Goal: Navigation & Orientation: Find specific page/section

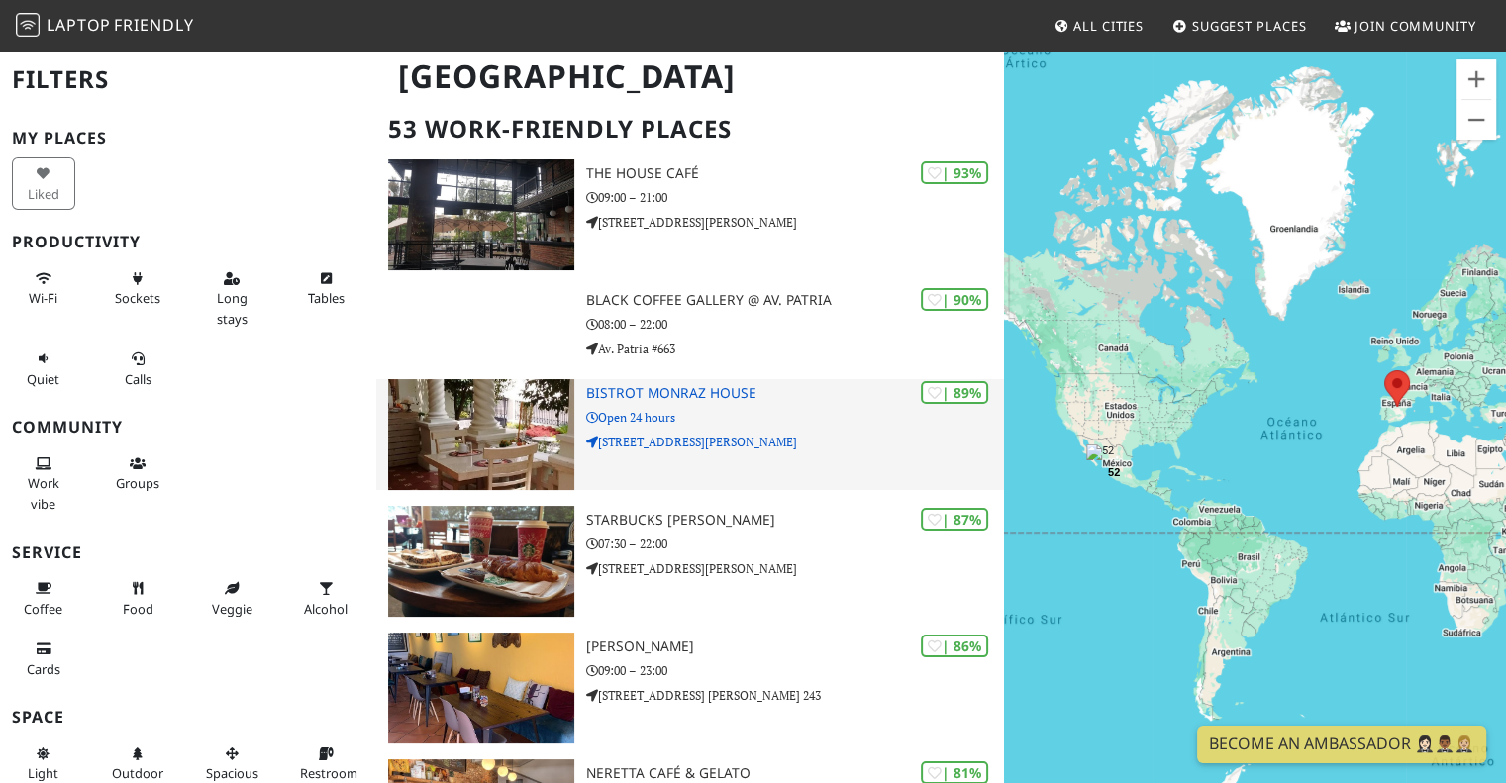
scroll to position [145, 0]
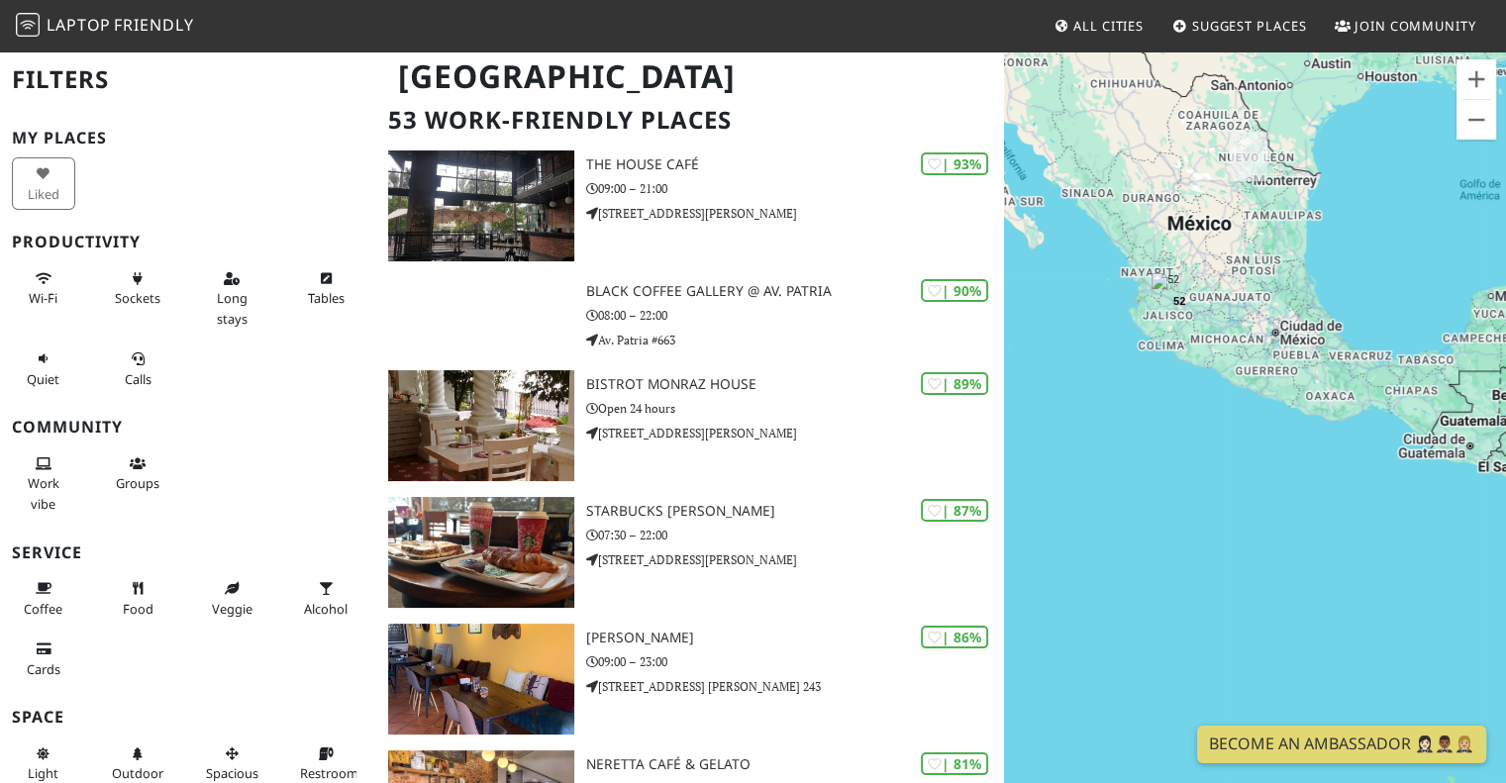
drag, startPoint x: 1111, startPoint y: 288, endPoint x: 1248, endPoint y: 325, distance: 141.5
click at [1248, 325] on div "52" at bounding box center [1255, 441] width 502 height 783
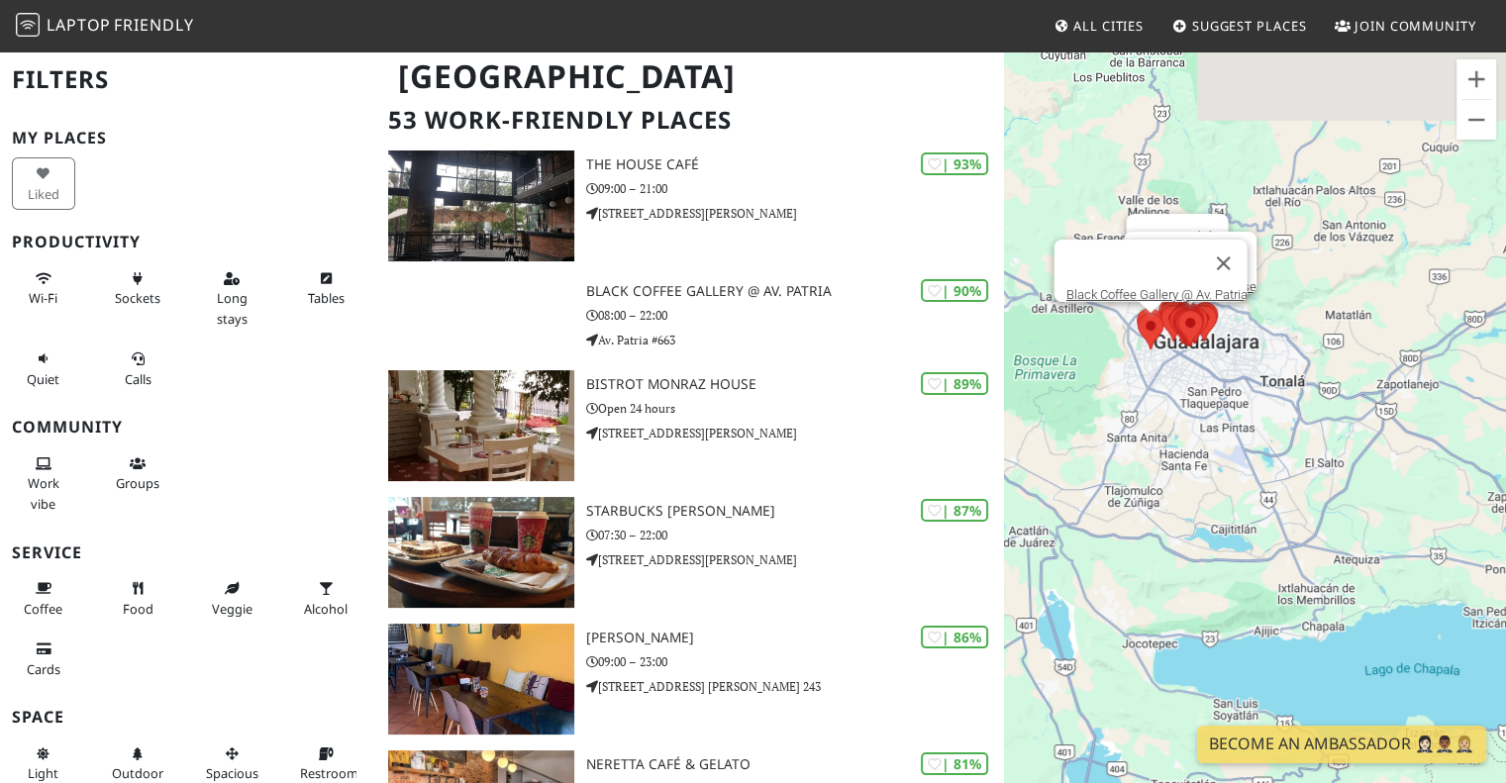
drag, startPoint x: 1168, startPoint y: 258, endPoint x: 1191, endPoint y: 384, distance: 129.0
click at [1191, 384] on div "Bistrot [PERSON_NAME] House Black Coffee Gallery @ Av. Patria The House Café" at bounding box center [1255, 441] width 502 height 783
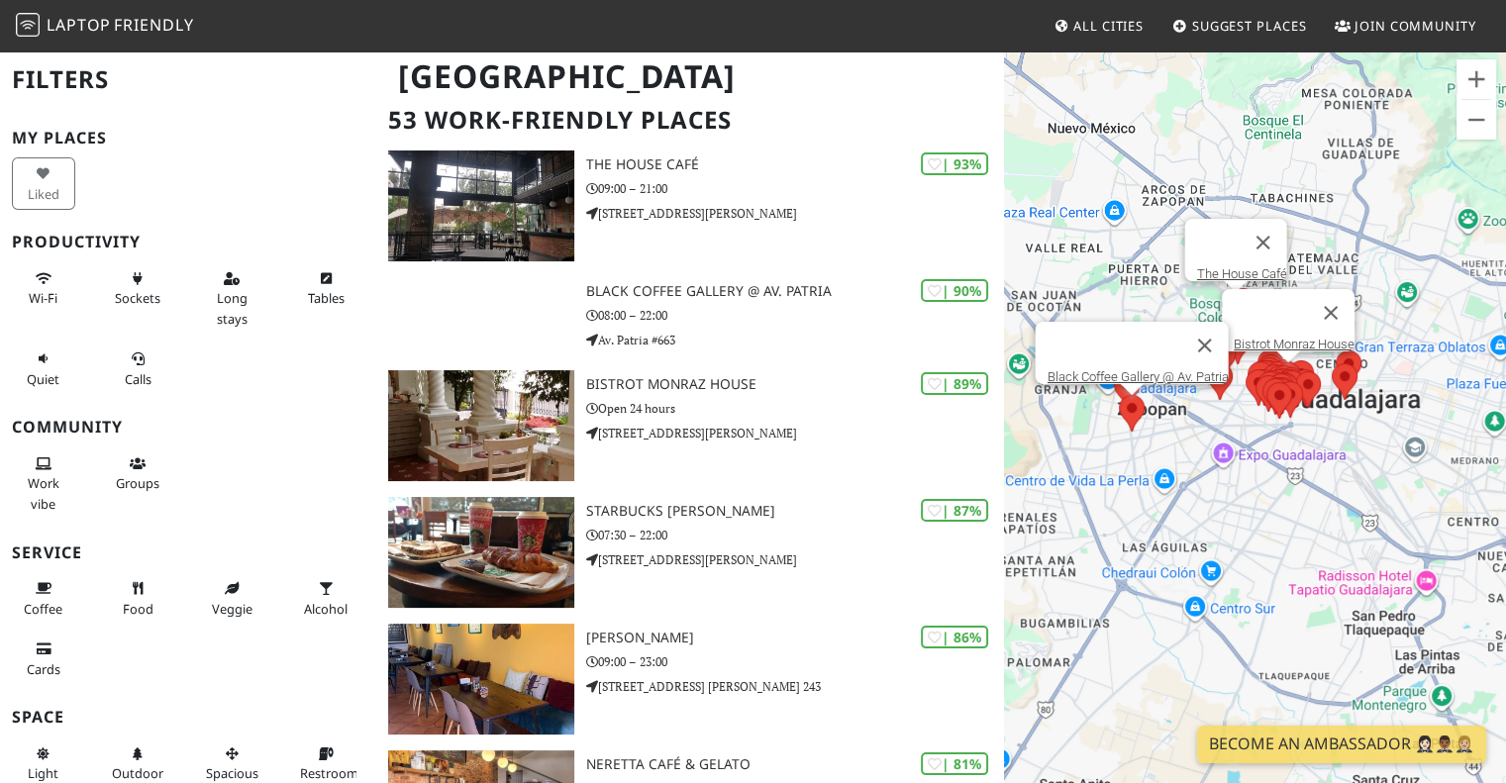
drag, startPoint x: 1136, startPoint y: 310, endPoint x: 1231, endPoint y: 447, distance: 166.5
click at [1231, 447] on div "Bistrot [PERSON_NAME] House Black Coffee Gallery @ Av. Patria The House Café" at bounding box center [1255, 441] width 502 height 783
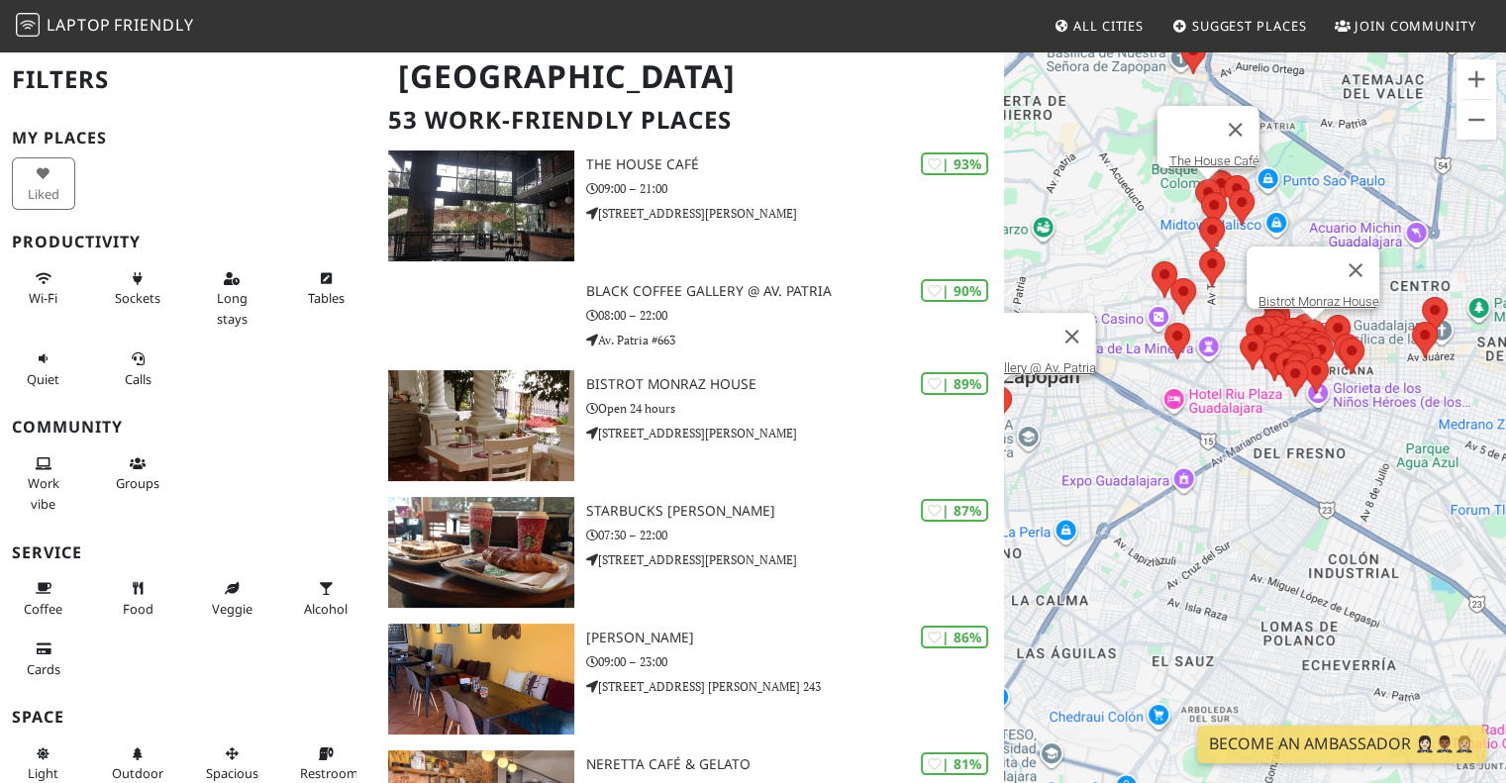
drag, startPoint x: 1168, startPoint y: 391, endPoint x: 1067, endPoint y: 391, distance: 101.0
click at [1067, 391] on div "Bistrot [PERSON_NAME] House Black Coffee Gallery @ Av. Patria The House Café" at bounding box center [1255, 441] width 502 height 783
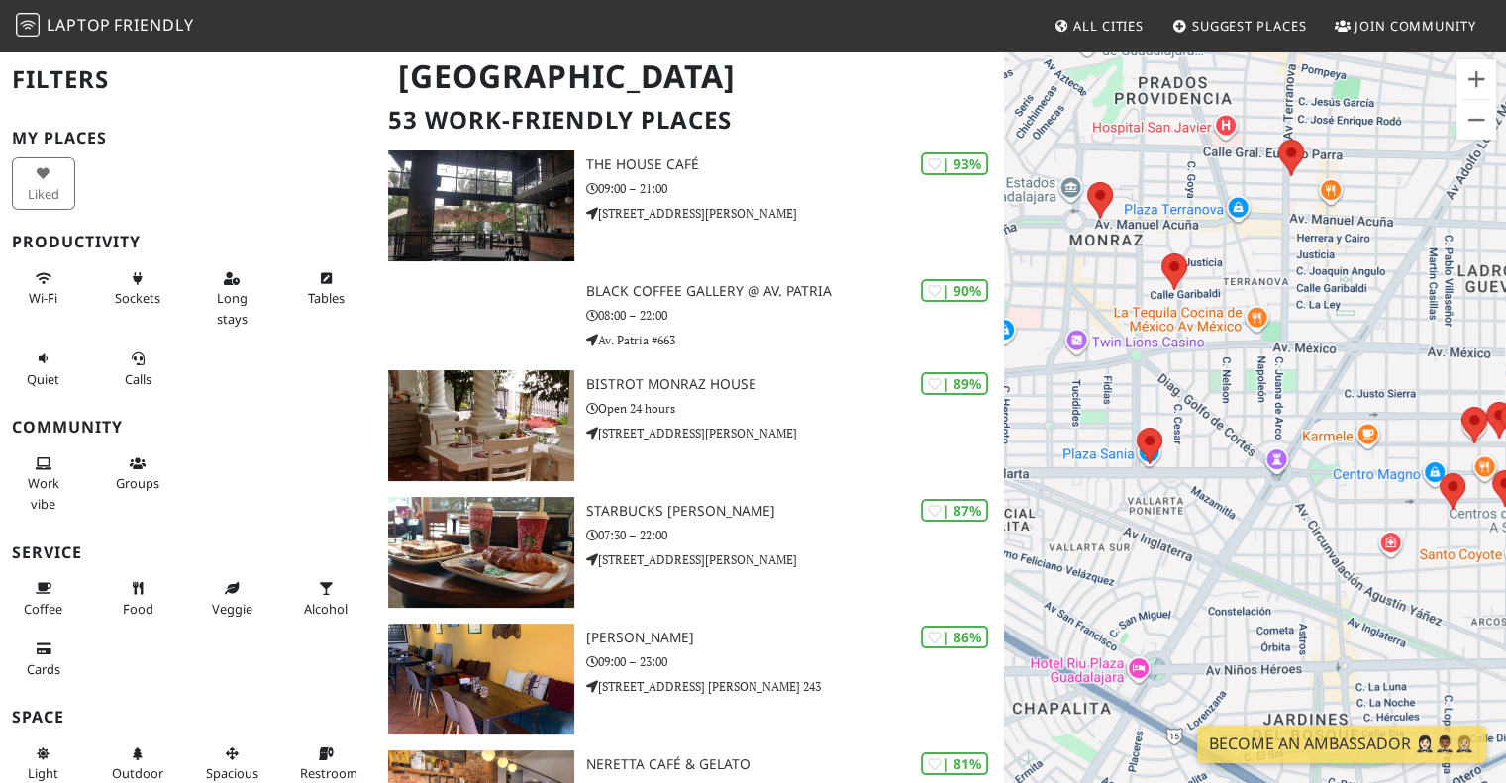
drag, startPoint x: 1248, startPoint y: 287, endPoint x: 1351, endPoint y: 299, distance: 103.7
click at [1351, 299] on div "Bistrot [PERSON_NAME] House Black Coffee Gallery @ Av. Patria The House Café" at bounding box center [1255, 441] width 502 height 783
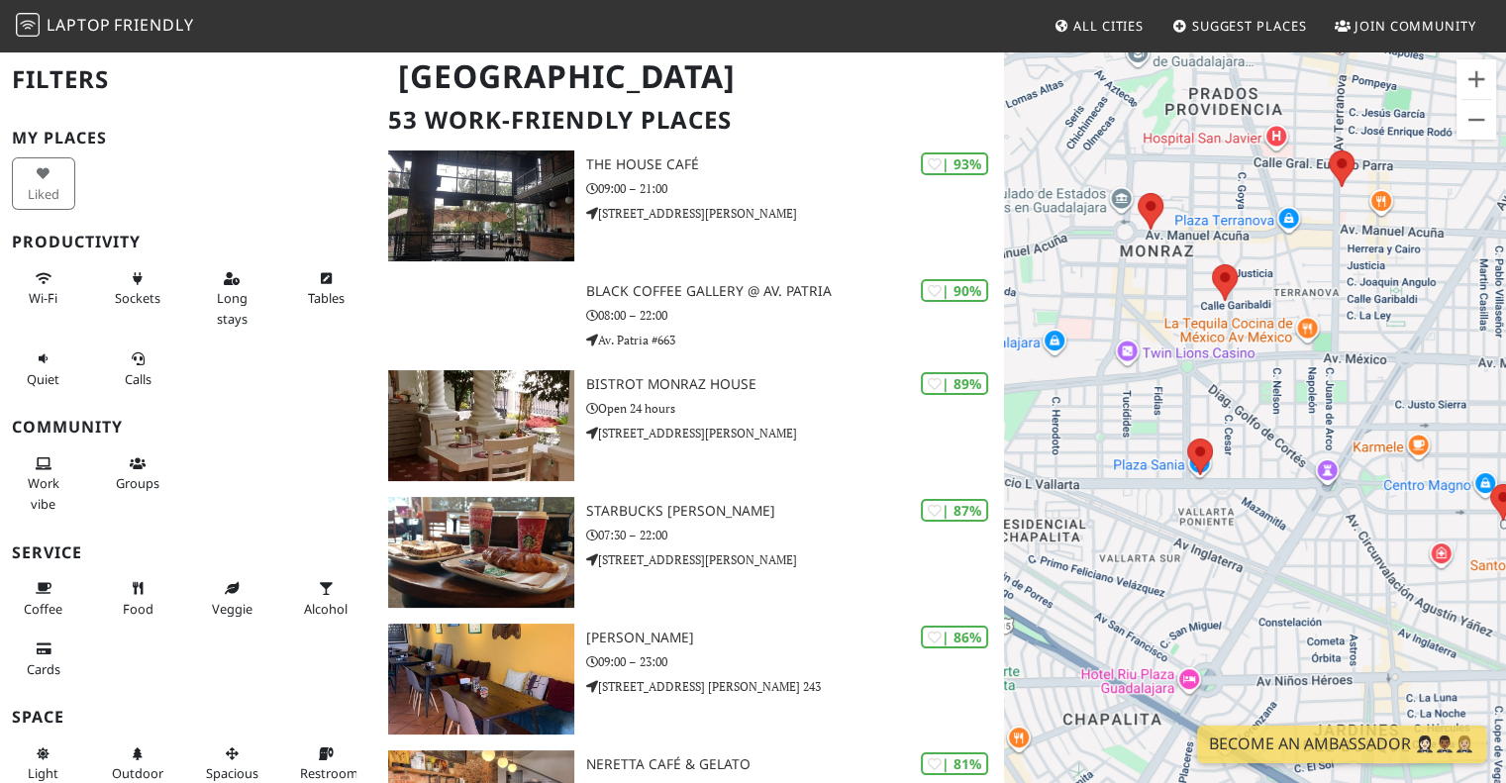
drag, startPoint x: 1198, startPoint y: 249, endPoint x: 1268, endPoint y: 261, distance: 70.5
click at [1268, 261] on div "Bistrot [PERSON_NAME] House Black Coffee Gallery @ Av. Patria The House Café" at bounding box center [1255, 441] width 502 height 783
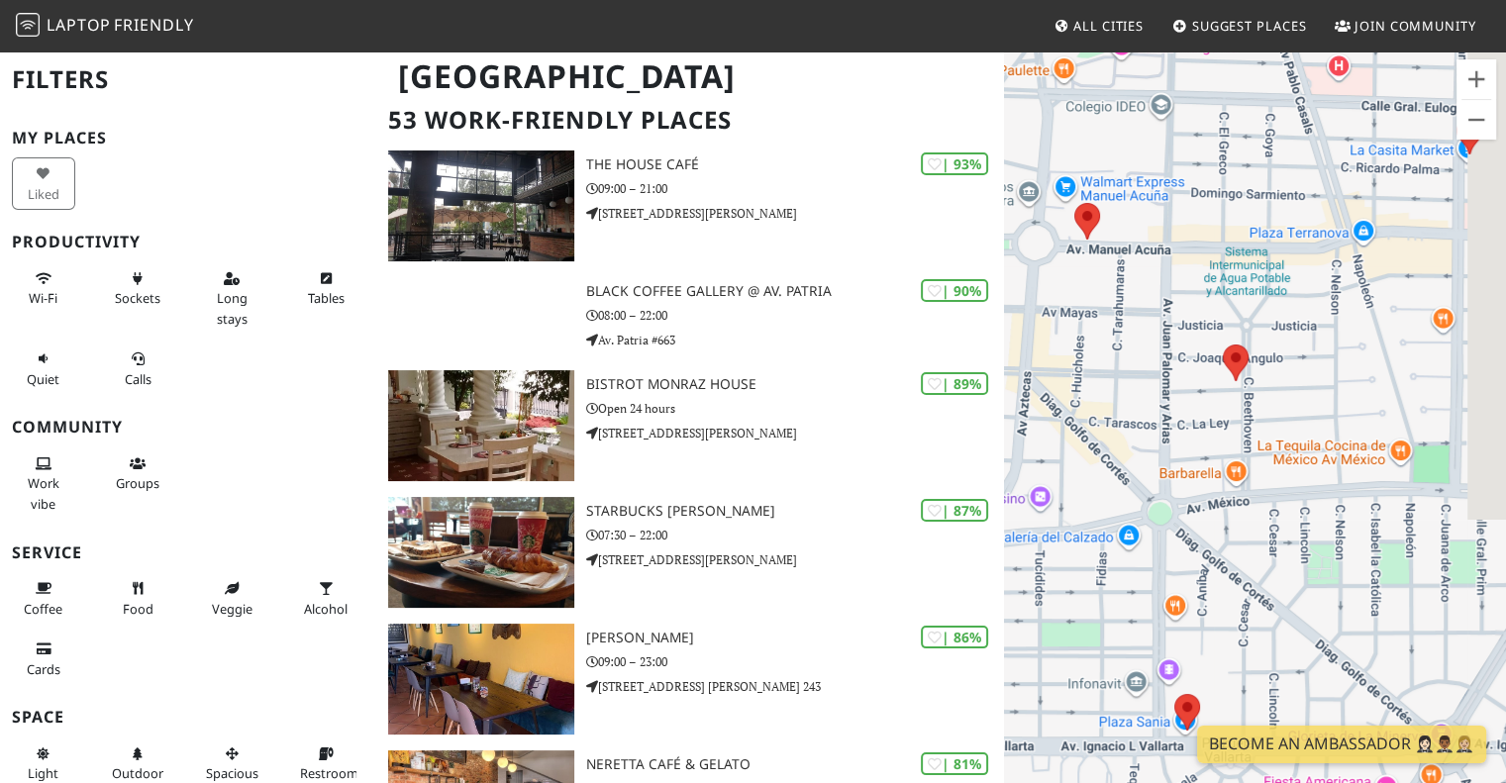
drag, startPoint x: 1225, startPoint y: 292, endPoint x: 1113, endPoint y: 313, distance: 113.8
click at [1113, 313] on div "Bistrot [PERSON_NAME] House Black Coffee Gallery @ Av. Patria The House Café" at bounding box center [1255, 441] width 502 height 783
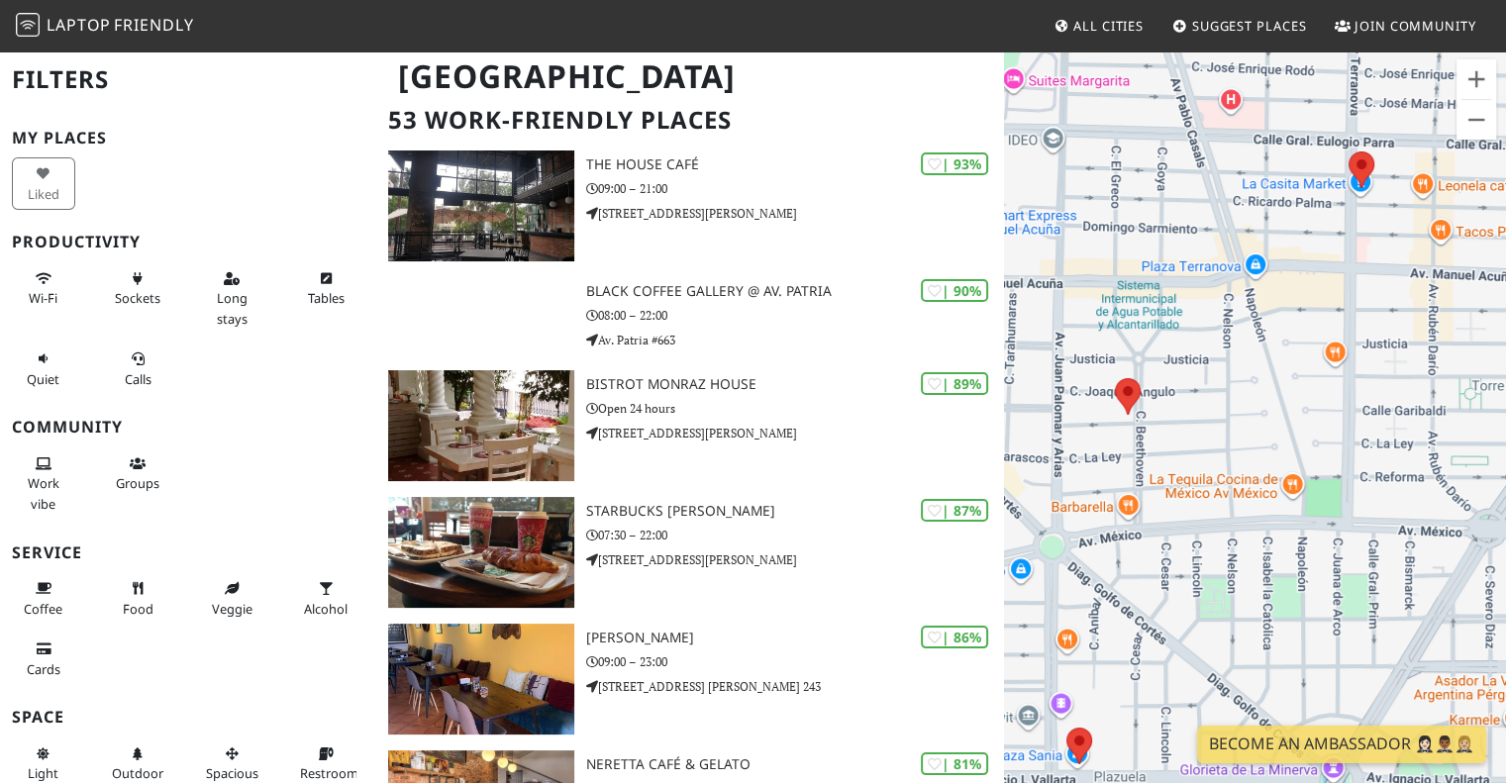
drag, startPoint x: 1245, startPoint y: 304, endPoint x: 1156, endPoint y: 338, distance: 95.3
click at [1156, 338] on div "Bistrot [PERSON_NAME] House Black Coffee Gallery @ Av. Patria The House Café" at bounding box center [1255, 441] width 502 height 783
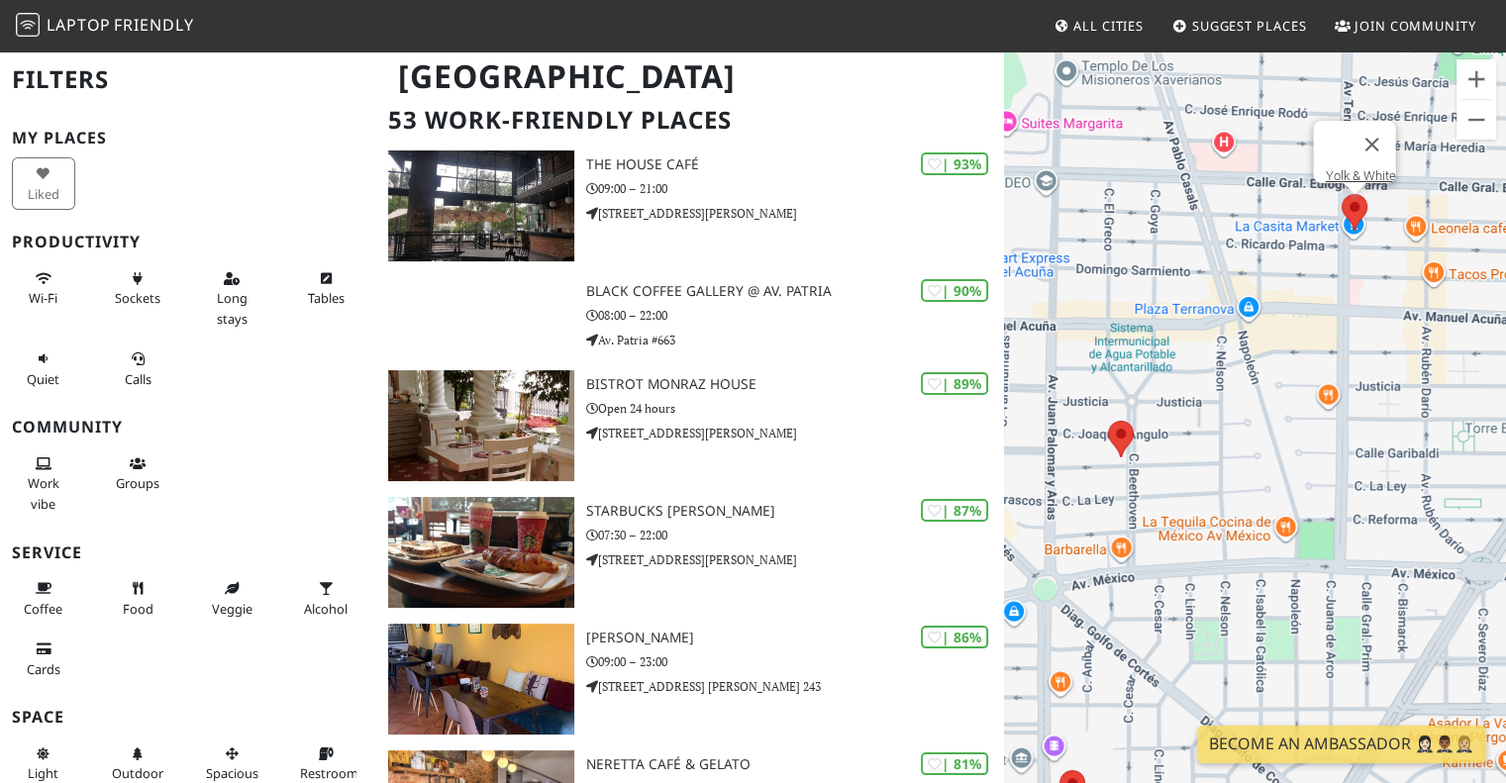
click at [1342, 194] on area at bounding box center [1342, 194] width 0 height 0
click at [1337, 169] on link "Yolk & White" at bounding box center [1360, 175] width 70 height 15
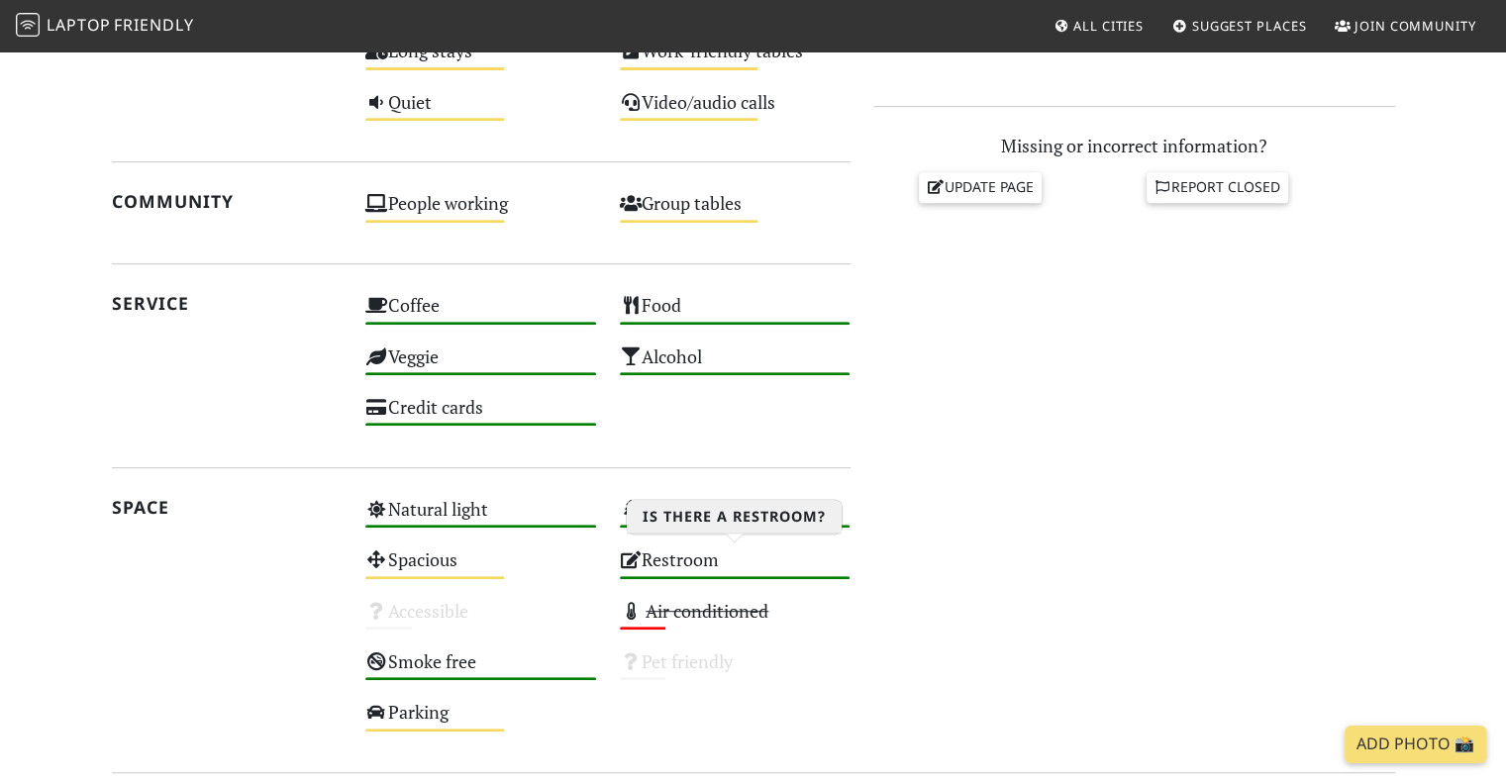
scroll to position [840, 0]
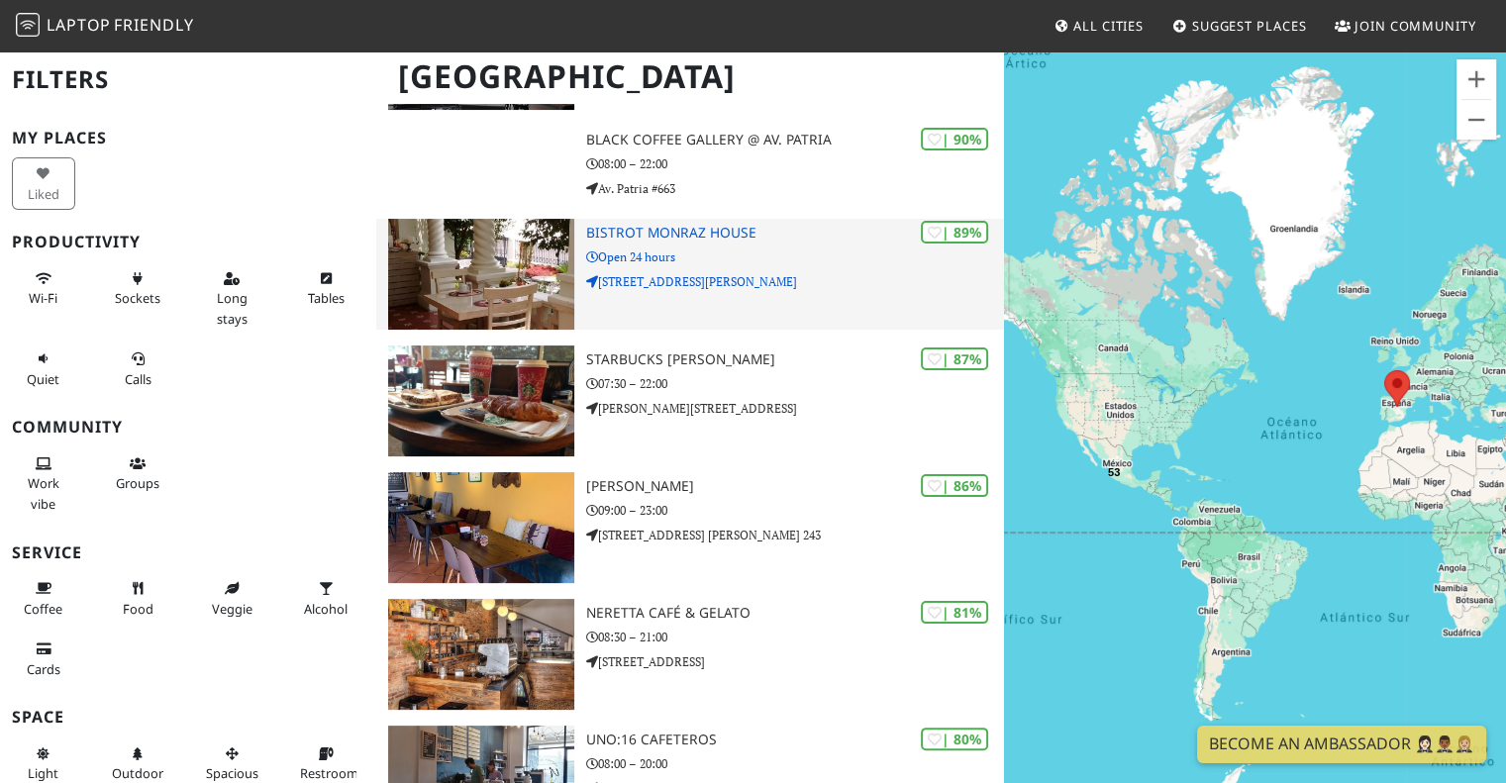
scroll to position [299, 0]
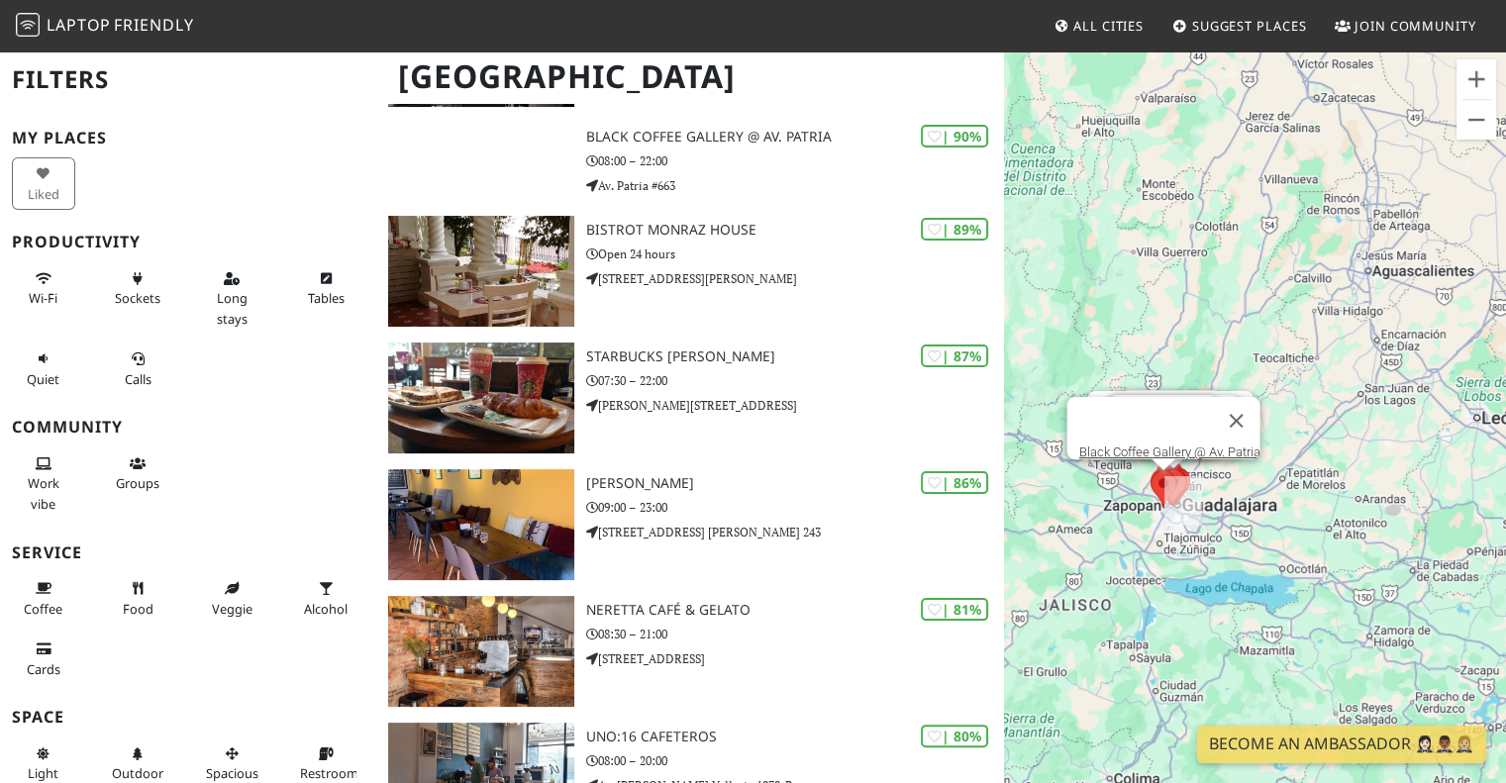
drag, startPoint x: 1204, startPoint y: 490, endPoint x: 1165, endPoint y: 553, distance: 73.9
click at [1165, 553] on div "Bistrot Monraz House Starbucks Terranova Miguel Ángel Coffee Black Coffee Galle…" at bounding box center [1255, 441] width 502 height 783
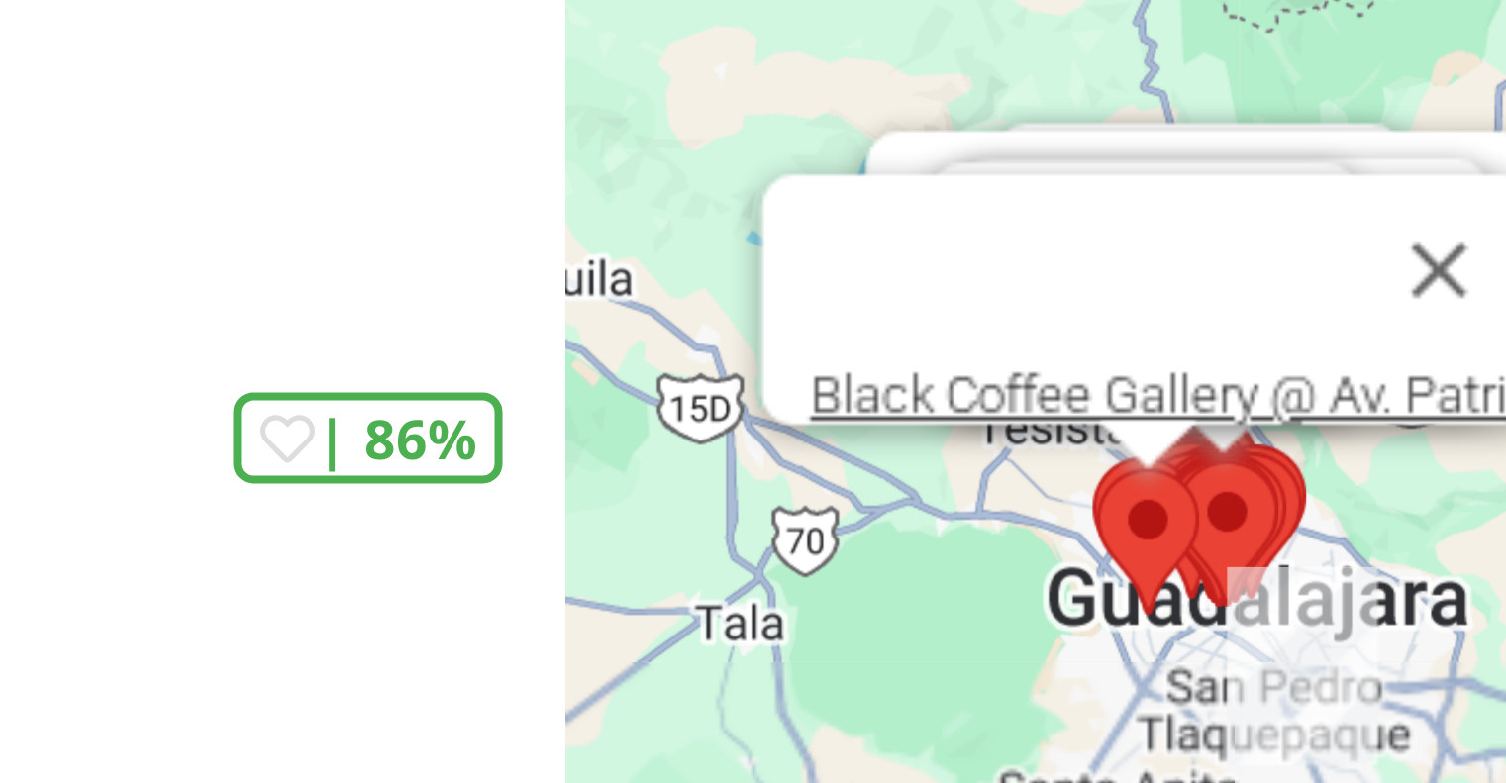
drag, startPoint x: 1162, startPoint y: 521, endPoint x: 1088, endPoint y: 471, distance: 88.5
click at [1088, 471] on div "Bistrot Monraz House Starbucks Terranova Miguel Ángel Coffee Black Coffee Galle…" at bounding box center [1255, 441] width 502 height 783
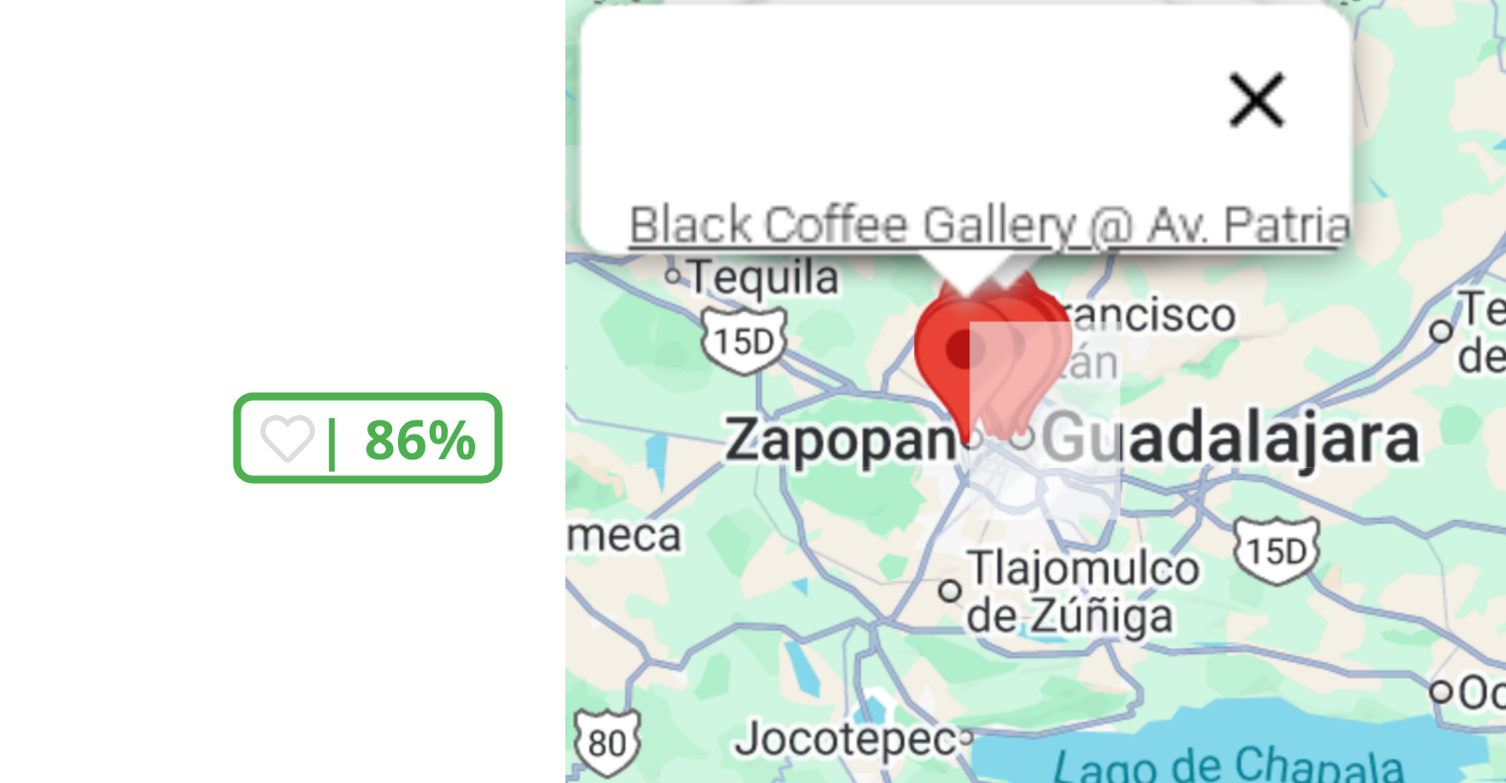
click at [1188, 383] on button "Cerrar" at bounding box center [1177, 398] width 48 height 48
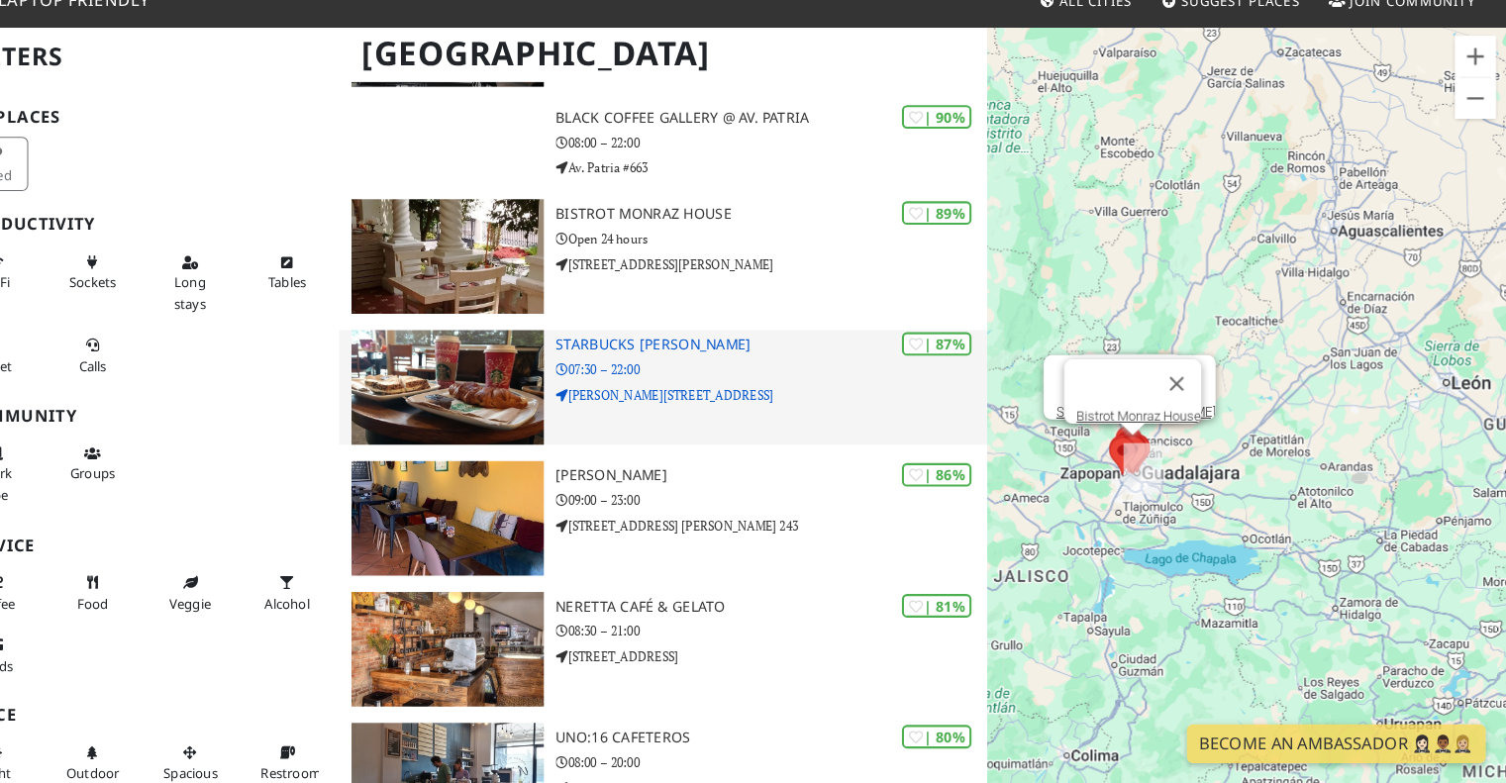
scroll to position [313, 0]
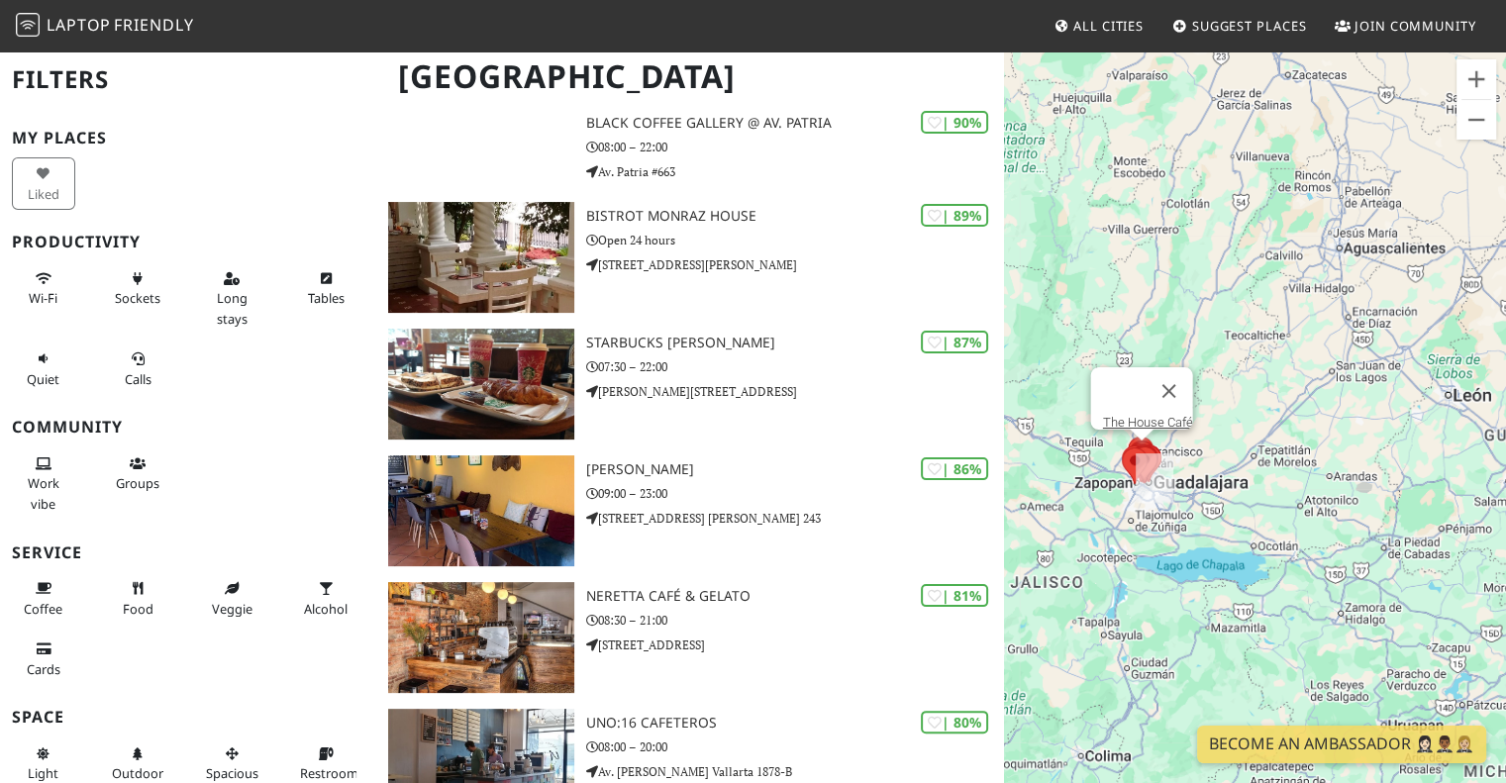
click at [1252, 542] on div "The House Café" at bounding box center [1255, 441] width 502 height 783
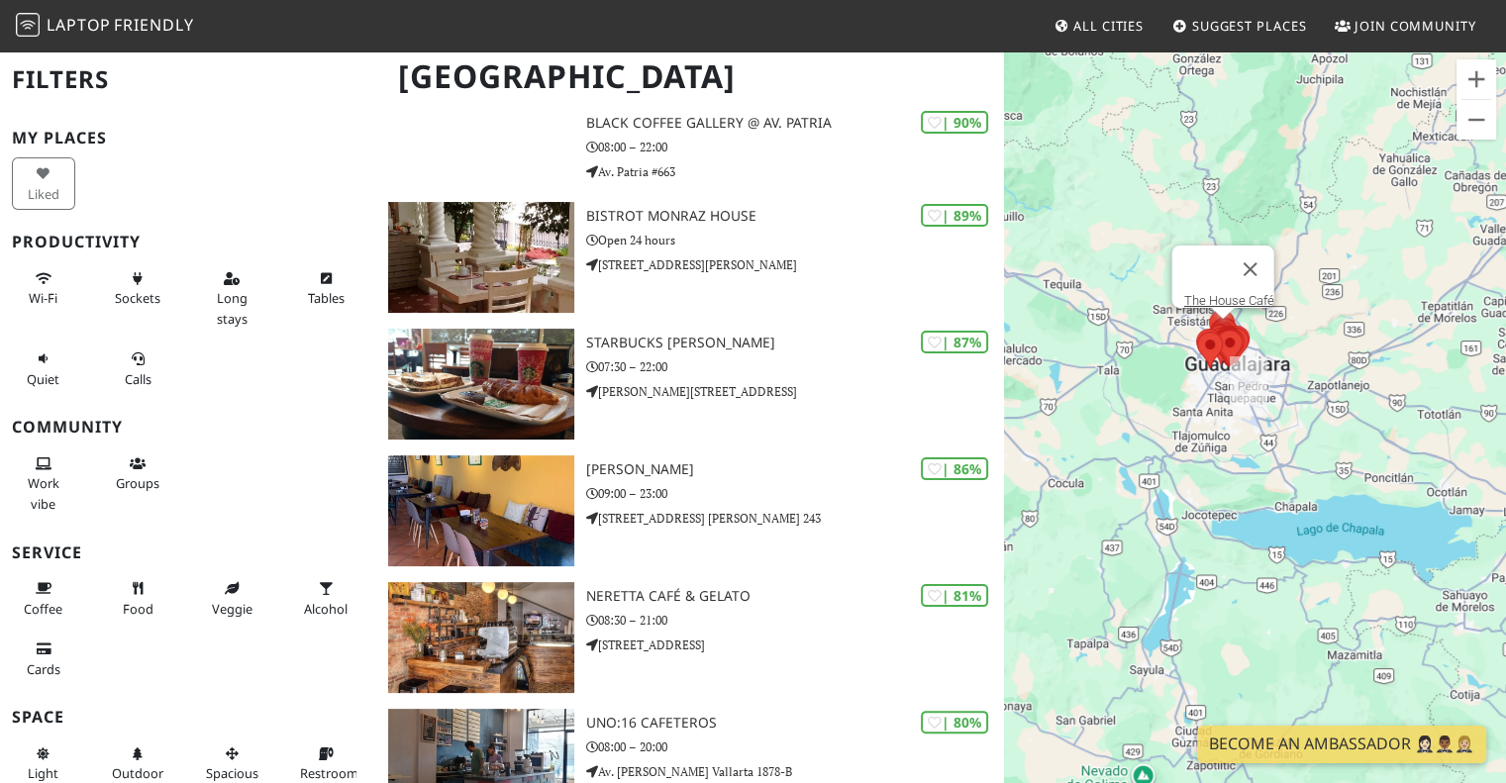
drag, startPoint x: 1235, startPoint y: 527, endPoint x: 1427, endPoint y: 466, distance: 201.7
click at [1427, 466] on div "The House Café" at bounding box center [1255, 441] width 502 height 783
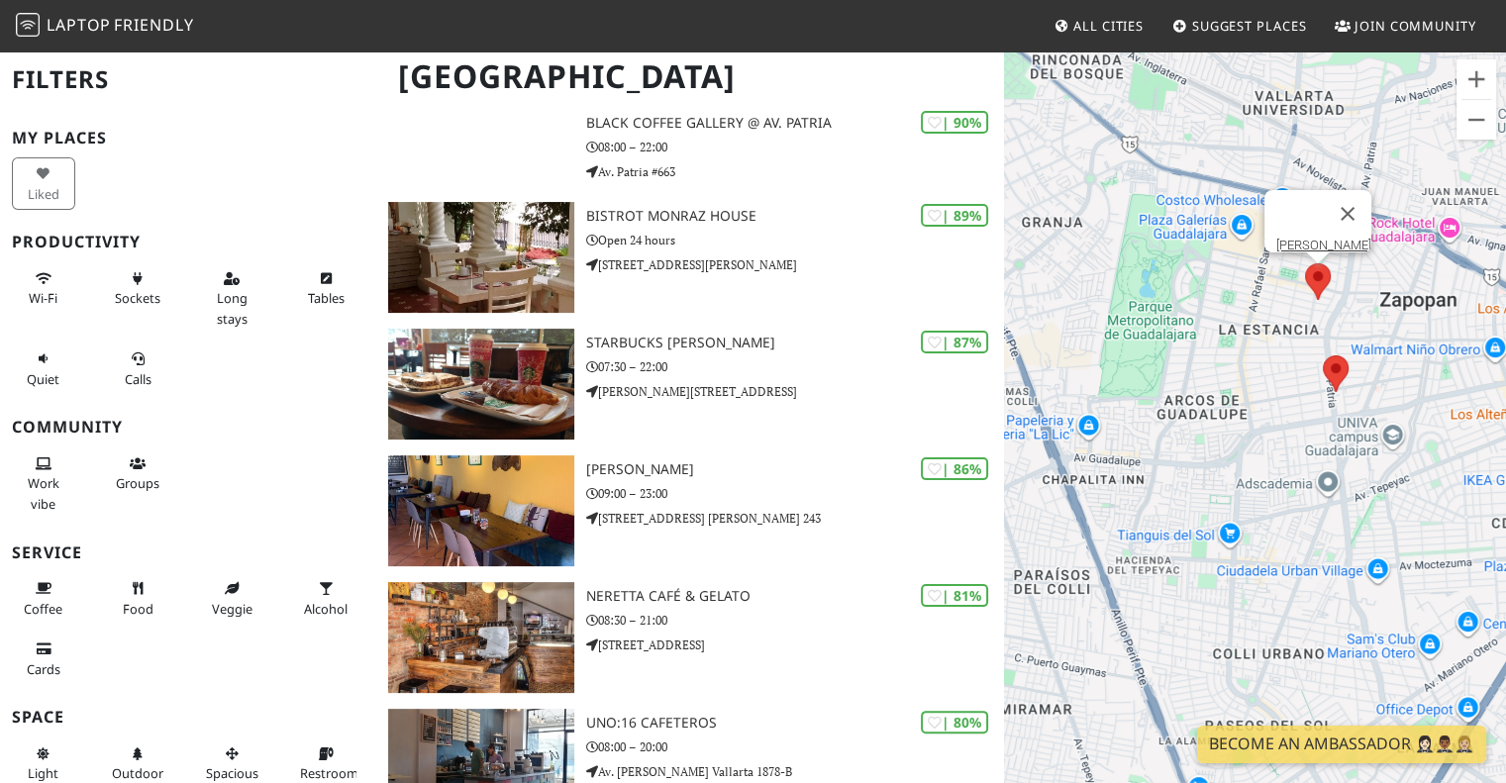
click at [1305, 263] on area at bounding box center [1305, 263] width 0 height 0
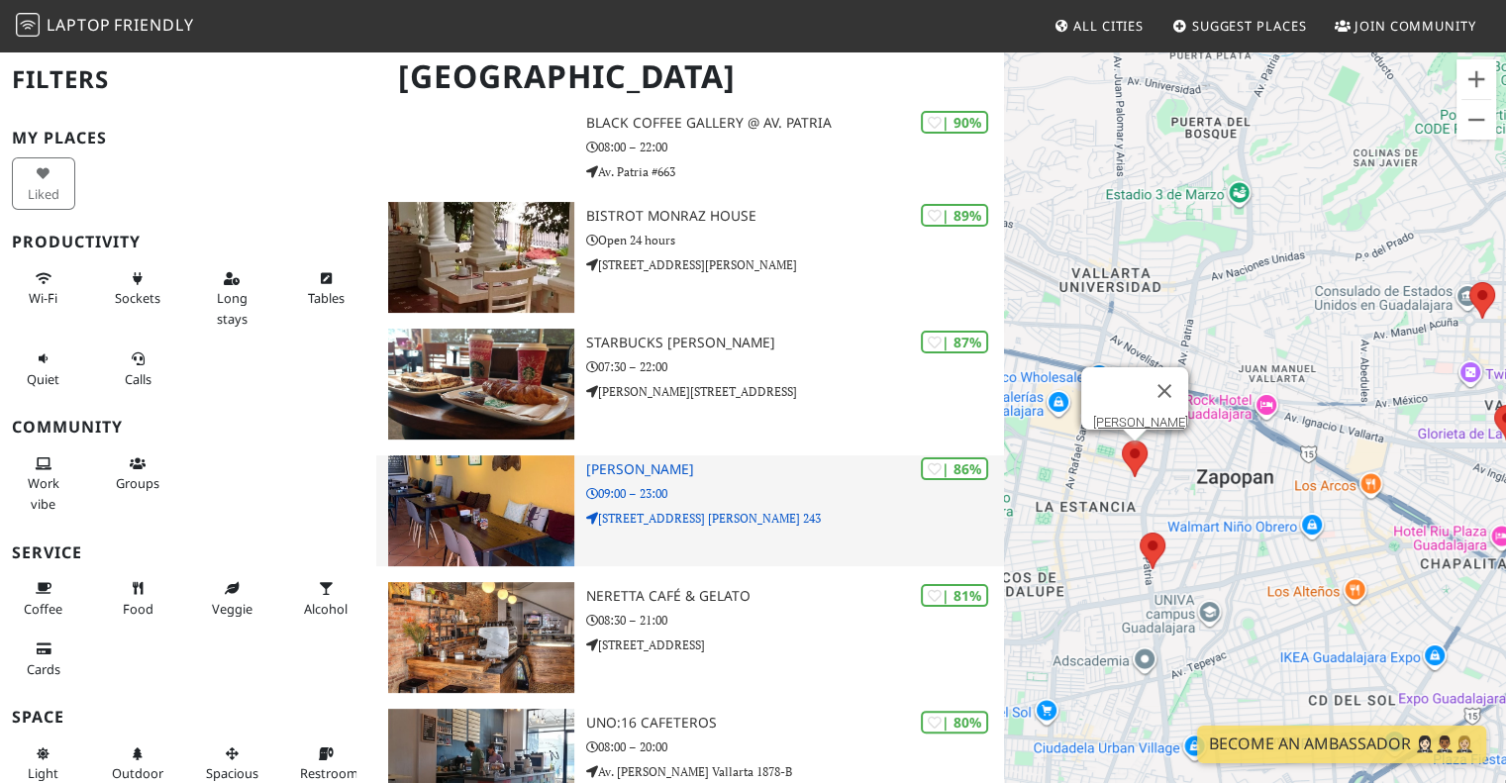
click at [678, 466] on h3 "[PERSON_NAME]" at bounding box center [795, 470] width 419 height 17
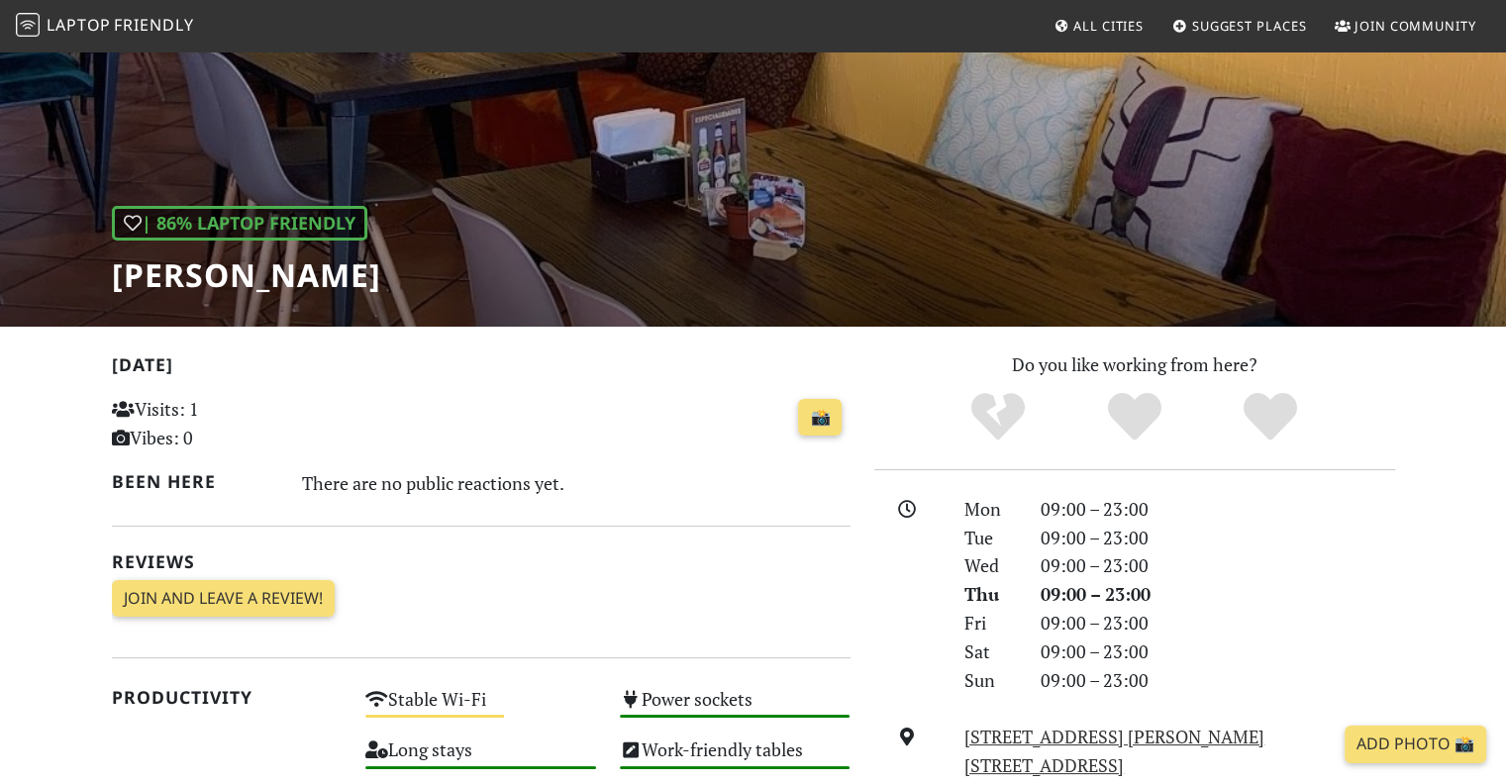
scroll to position [155, 0]
